Goal: Task Accomplishment & Management: Manage account settings

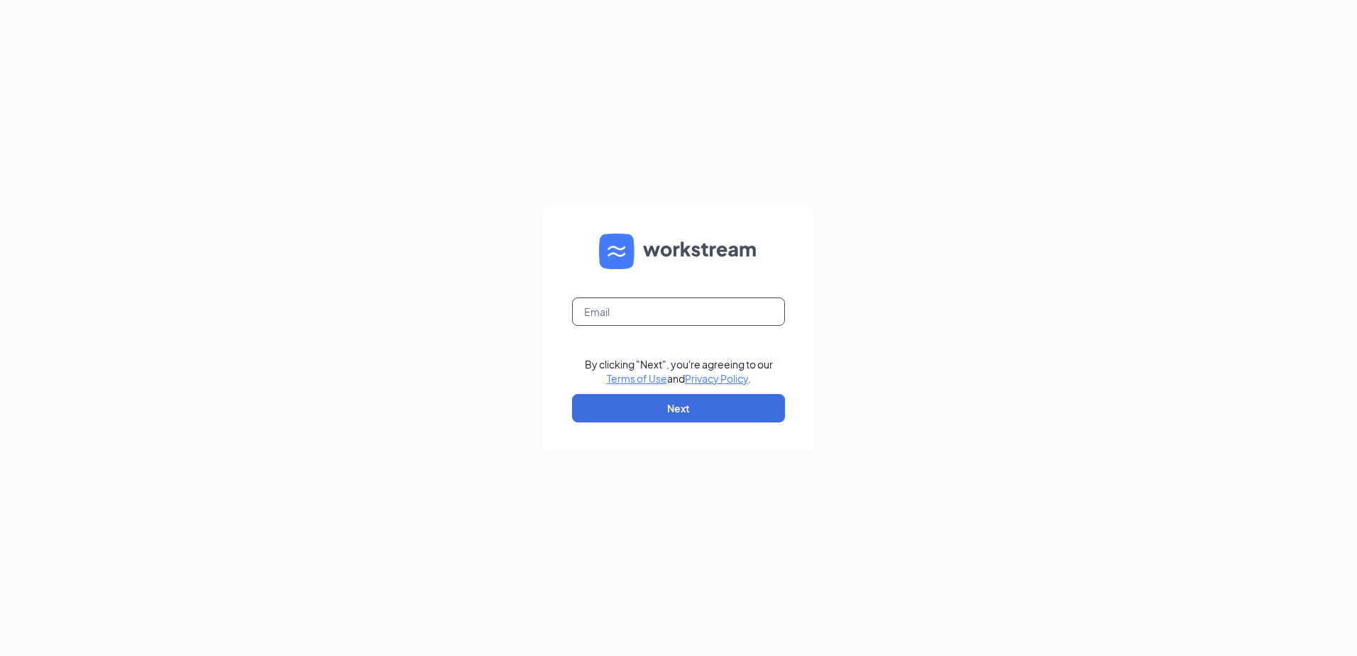
click at [691, 319] on input "text" at bounding box center [678, 311] width 213 height 28
type input "[EMAIL_ADDRESS][DOMAIN_NAME]"
click at [637, 405] on button "Next" at bounding box center [678, 408] width 213 height 28
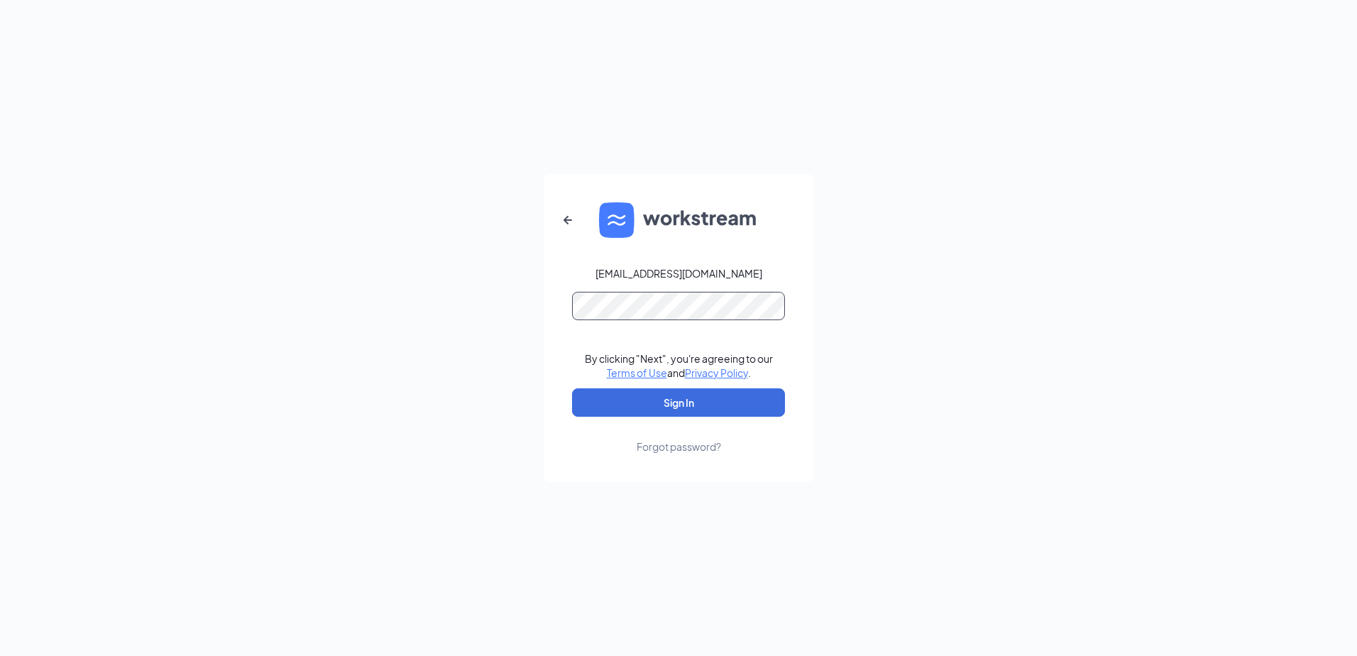
click at [623, 297] on form "[EMAIL_ADDRESS][DOMAIN_NAME] By clicking "Next", you're agreeing to our Terms o…" at bounding box center [679, 328] width 270 height 308
click at [614, 400] on button "Sign In" at bounding box center [678, 402] width 213 height 28
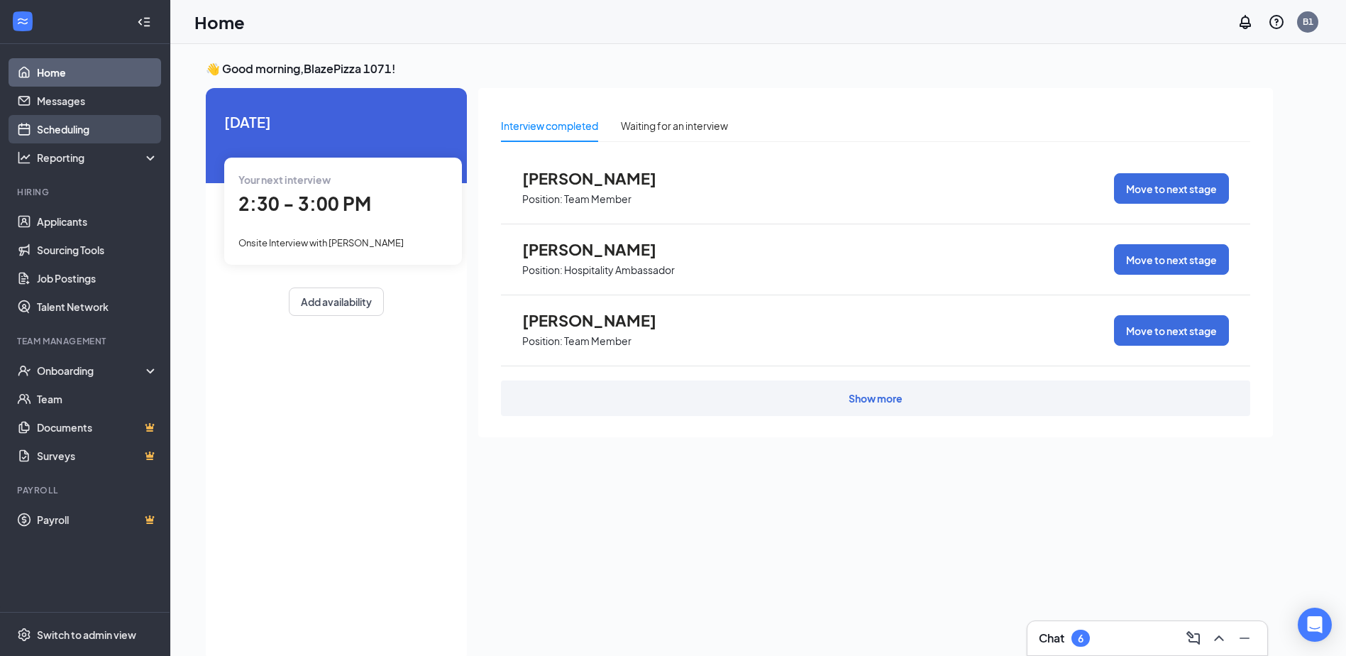
click at [94, 131] on link "Scheduling" at bounding box center [97, 129] width 121 height 28
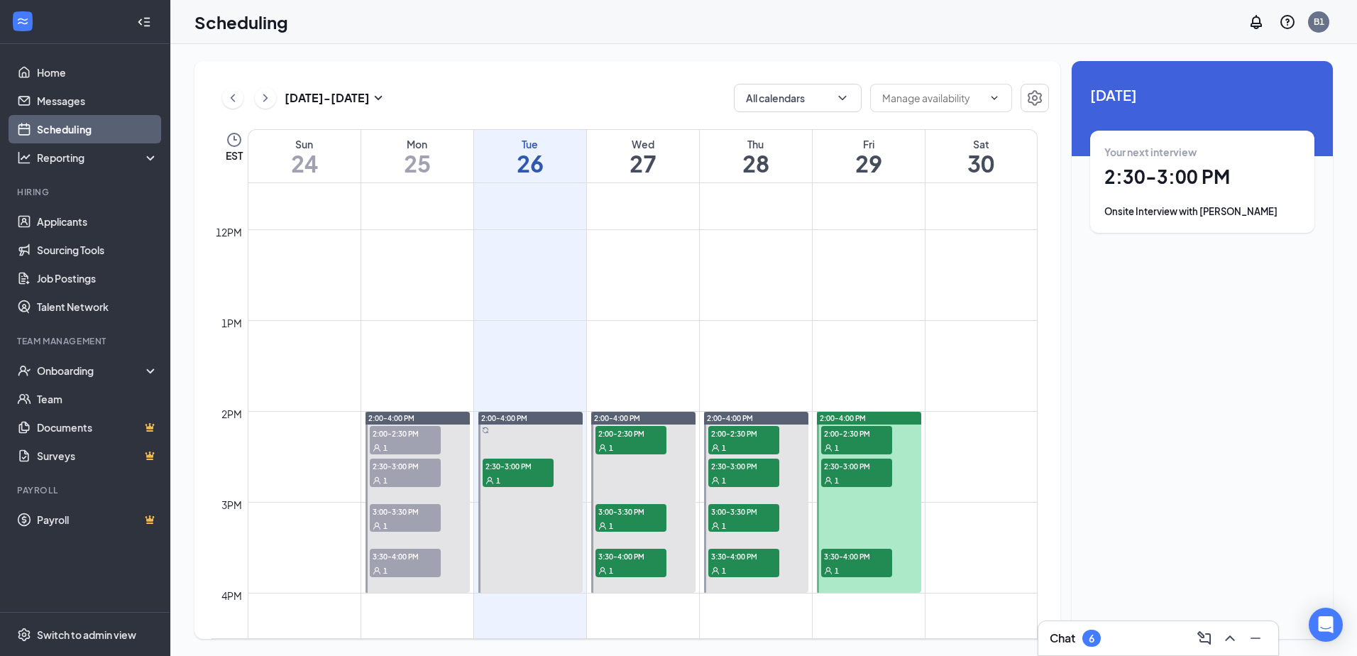
scroll to position [1053, 0]
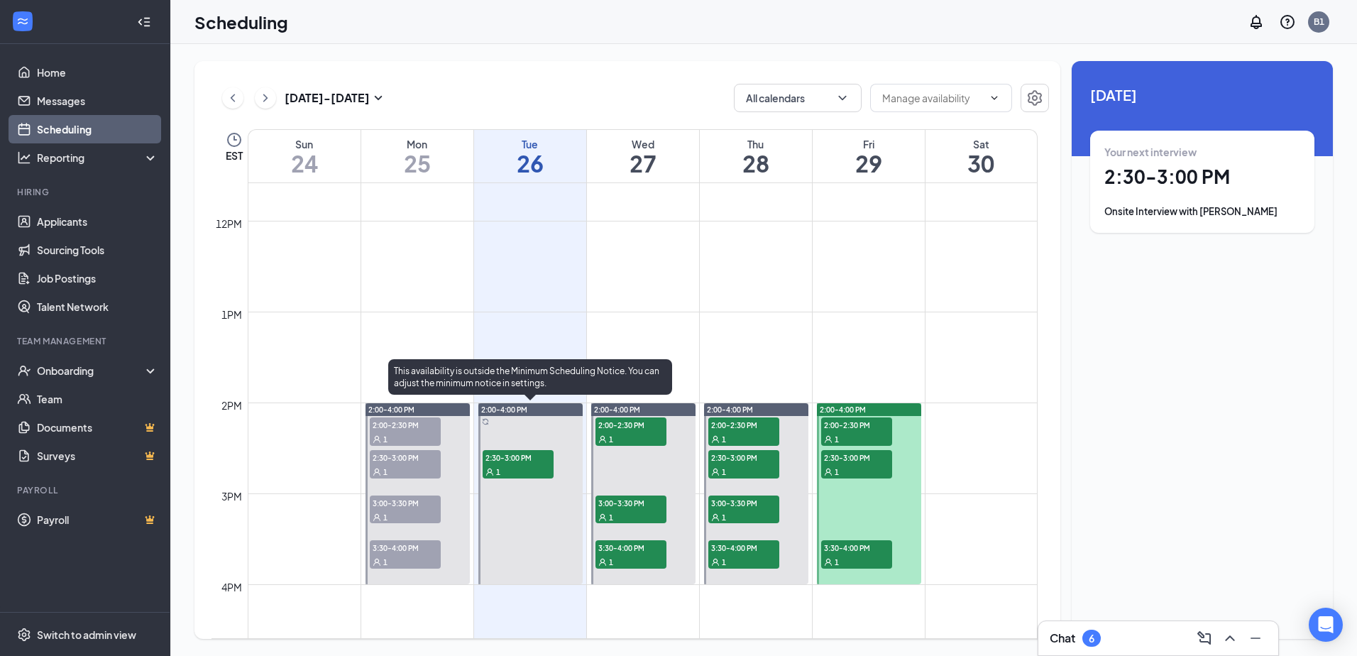
click at [491, 447] on div at bounding box center [530, 493] width 104 height 181
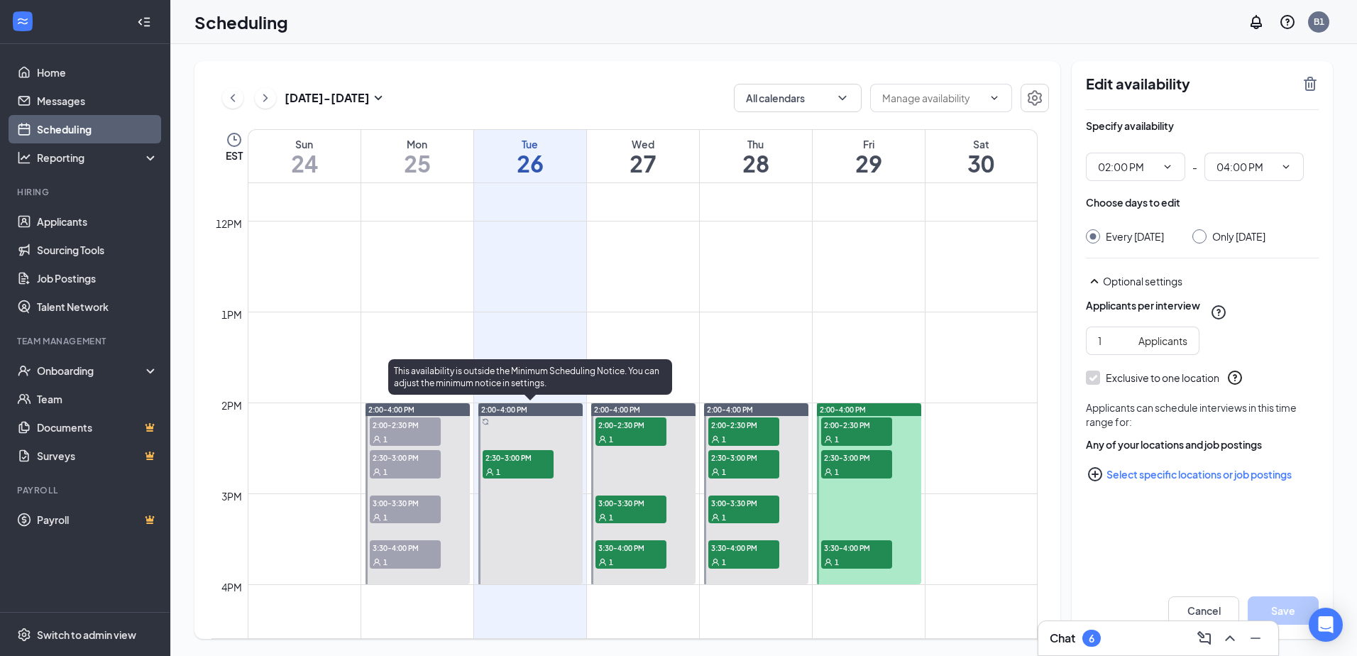
click at [495, 459] on span "2:30-3:00 PM" at bounding box center [518, 457] width 71 height 14
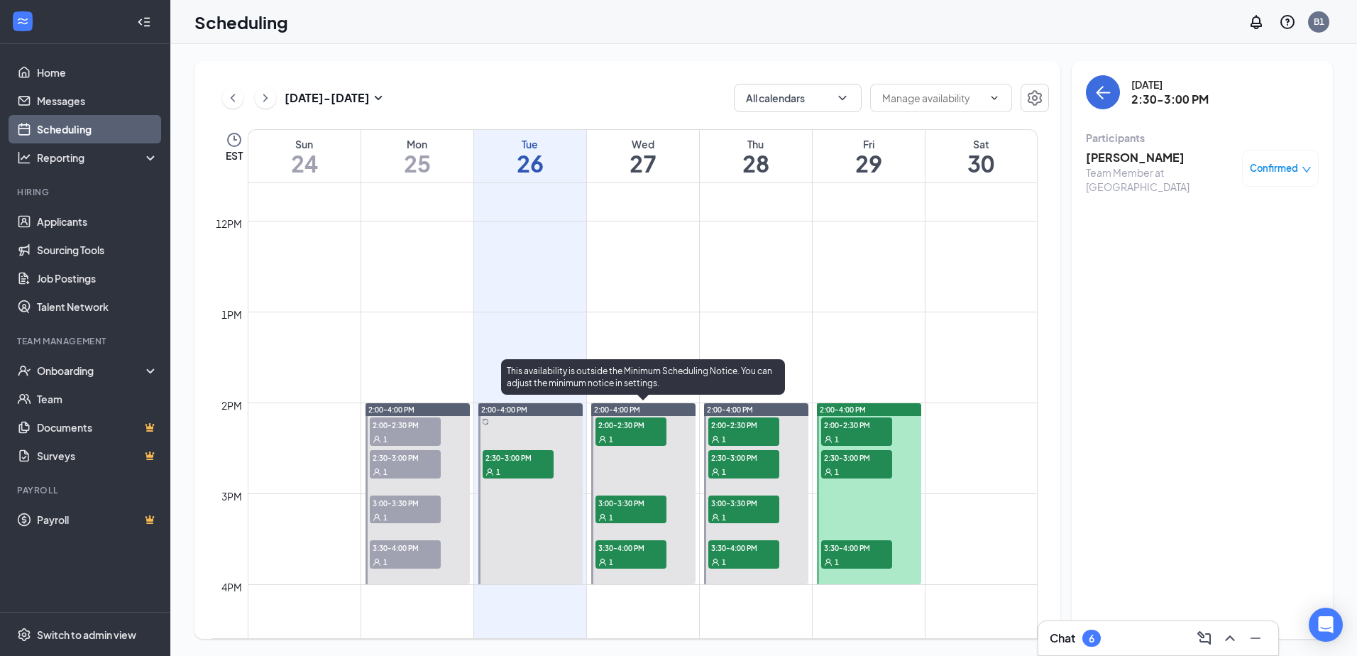
click at [633, 439] on div "1" at bounding box center [630, 439] width 71 height 14
click at [622, 506] on span "3:00-3:30 PM" at bounding box center [630, 502] width 71 height 14
click at [627, 550] on span "3:30-4:00 PM" at bounding box center [630, 547] width 71 height 14
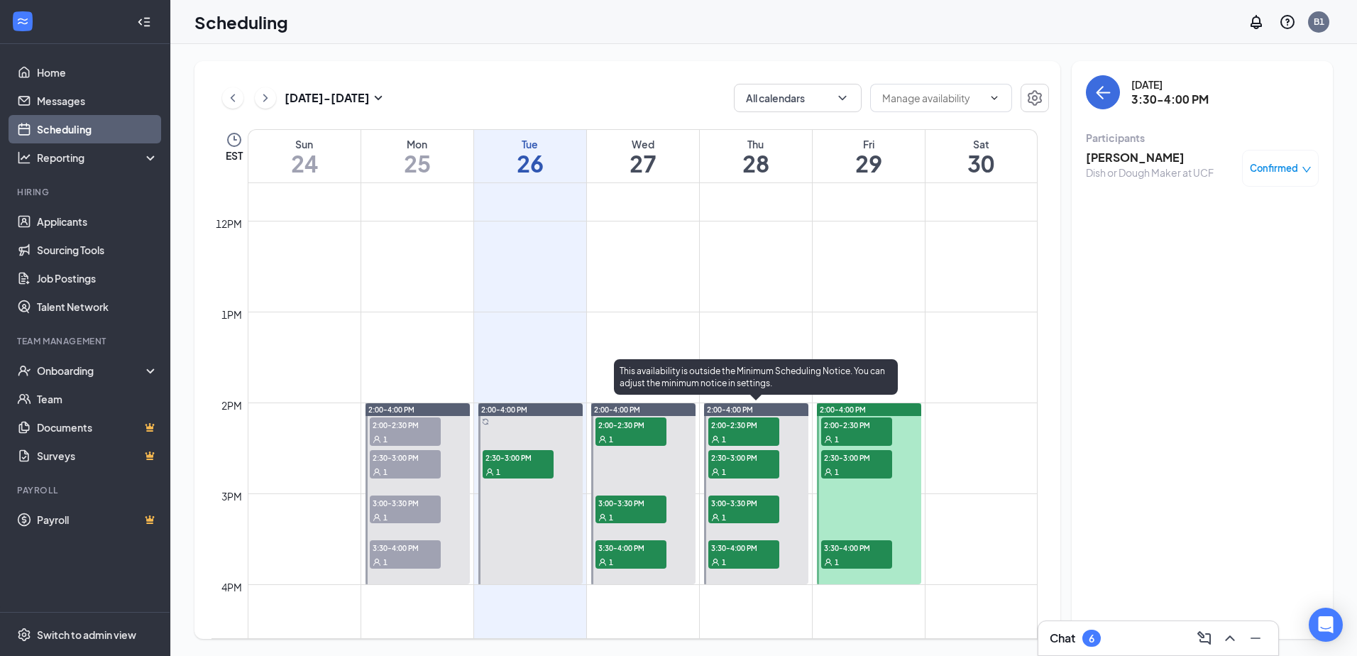
click at [734, 429] on span "2:00-2:30 PM" at bounding box center [743, 424] width 71 height 14
click at [737, 459] on span "2:30-3:00 PM" at bounding box center [743, 457] width 71 height 14
click at [758, 500] on span "3:00-3:30 PM" at bounding box center [743, 502] width 71 height 14
click at [754, 547] on span "3:30-4:00 PM" at bounding box center [743, 547] width 71 height 14
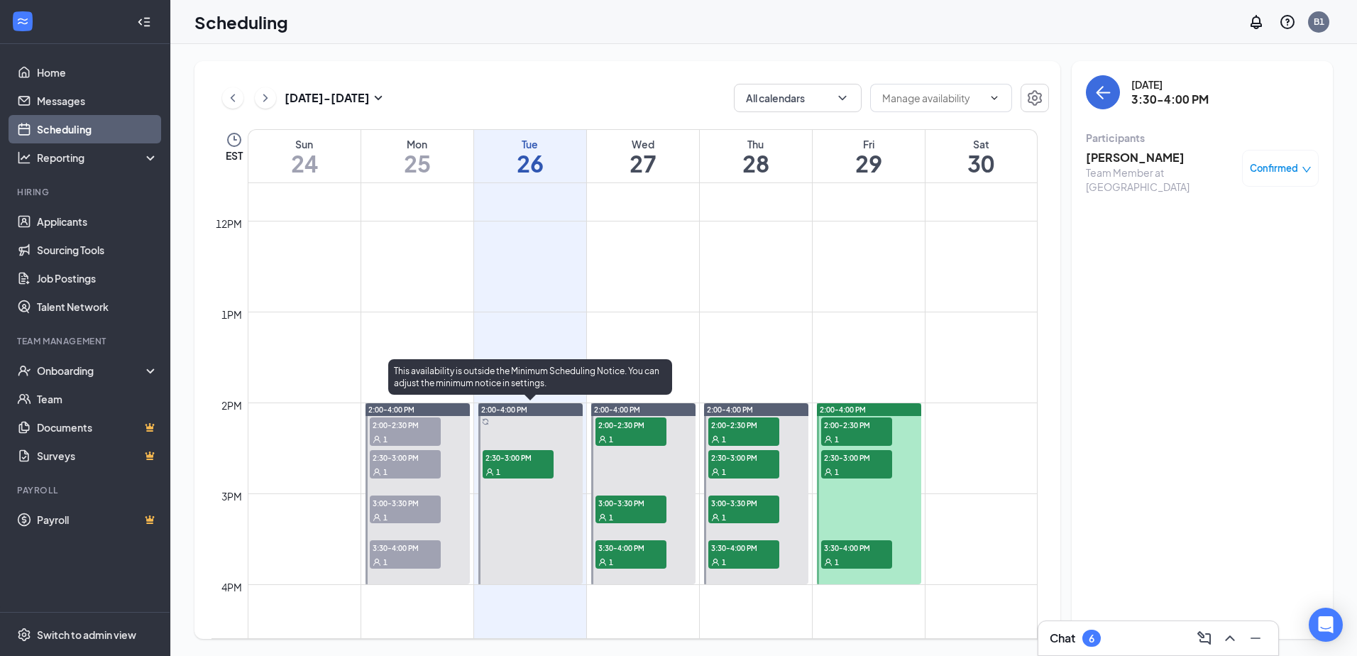
click at [509, 465] on div "1" at bounding box center [518, 471] width 71 height 14
